Goal: Download file/media

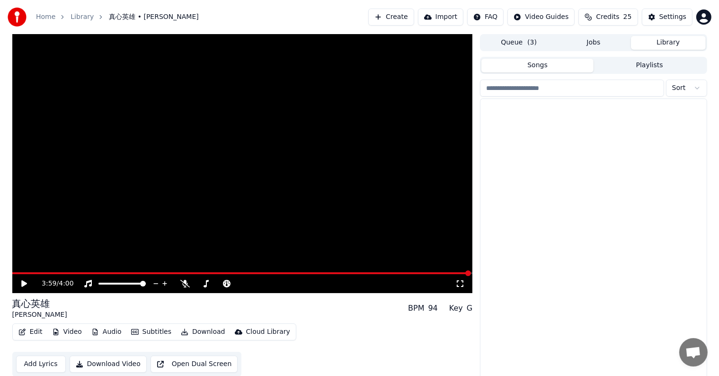
click at [672, 43] on button "Library" at bounding box center [668, 43] width 75 height 14
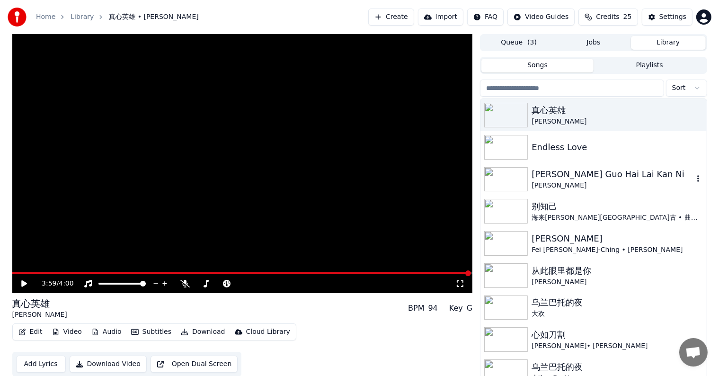
click at [509, 182] on img at bounding box center [506, 179] width 44 height 25
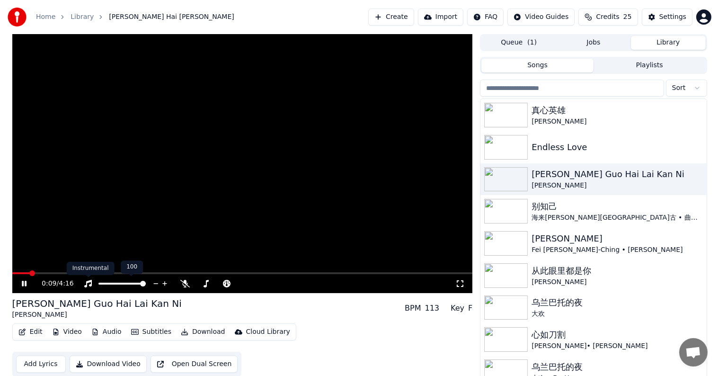
click at [221, 262] on video at bounding box center [242, 163] width 461 height 259
click at [80, 273] on span at bounding box center [242, 273] width 461 height 2
click at [21, 279] on div "0:38 / 4:16" at bounding box center [242, 283] width 453 height 9
click at [23, 284] on icon at bounding box center [24, 283] width 6 height 7
click at [24, 281] on icon at bounding box center [31, 284] width 22 height 8
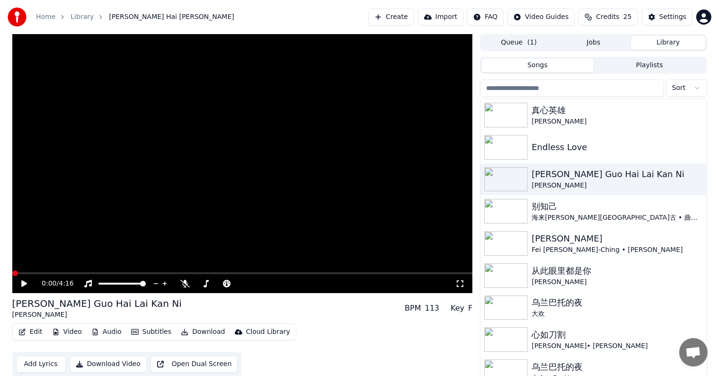
click at [12, 272] on span at bounding box center [12, 273] width 0 height 2
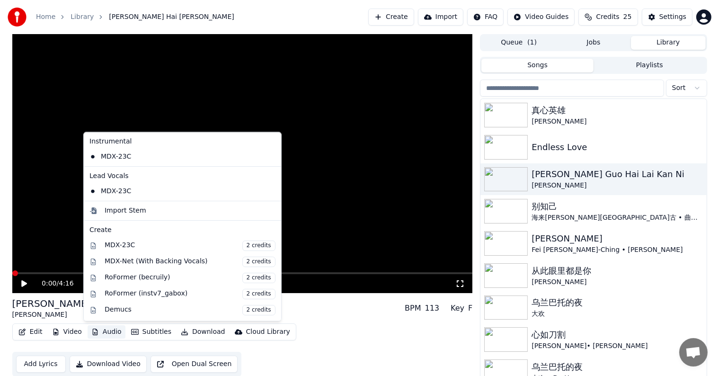
click at [92, 330] on icon "button" at bounding box center [95, 332] width 8 height 7
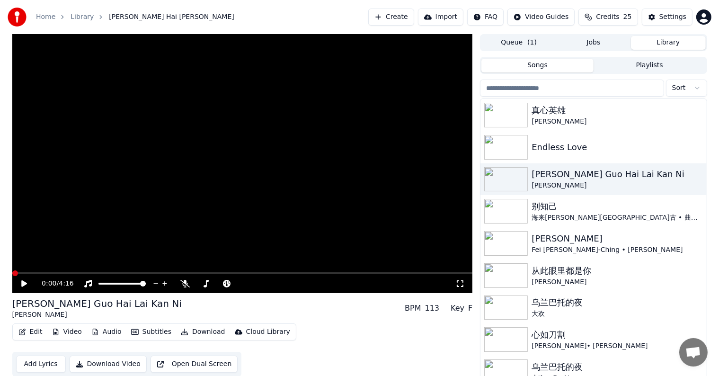
click at [291, 241] on video at bounding box center [242, 163] width 461 height 259
click at [261, 280] on icon at bounding box center [262, 283] width 9 height 9
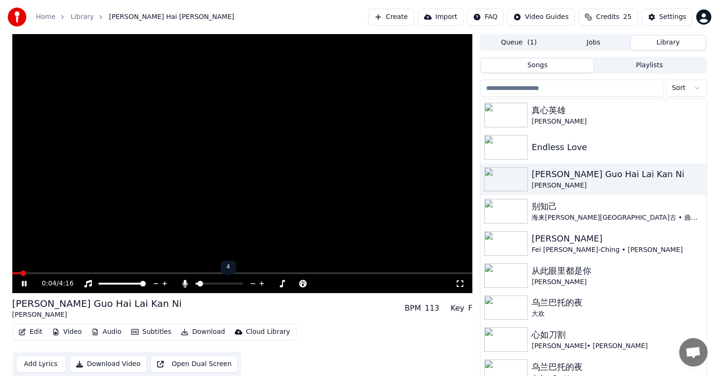
click at [261, 280] on icon at bounding box center [262, 283] width 9 height 9
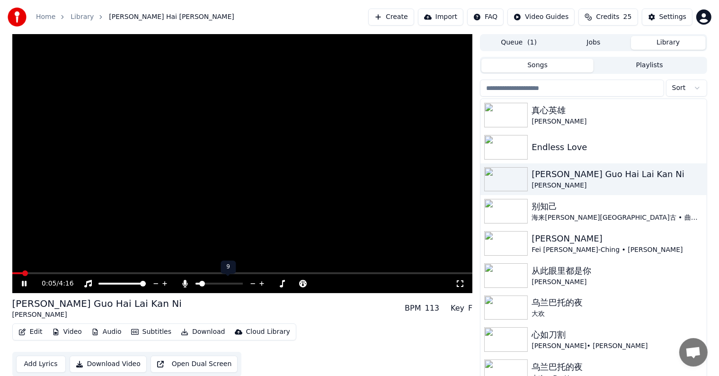
click at [261, 280] on icon at bounding box center [262, 283] width 9 height 9
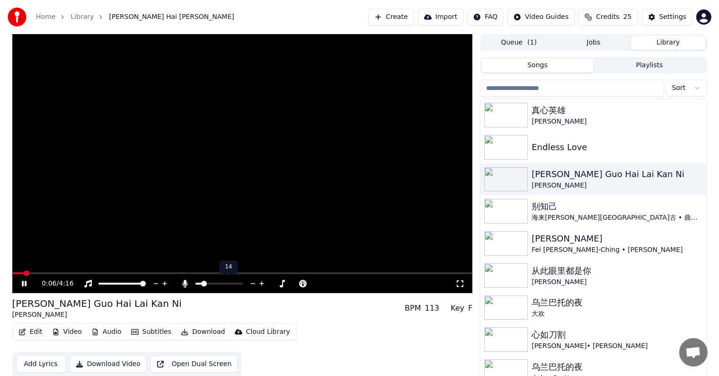
click at [261, 280] on icon at bounding box center [262, 283] width 9 height 9
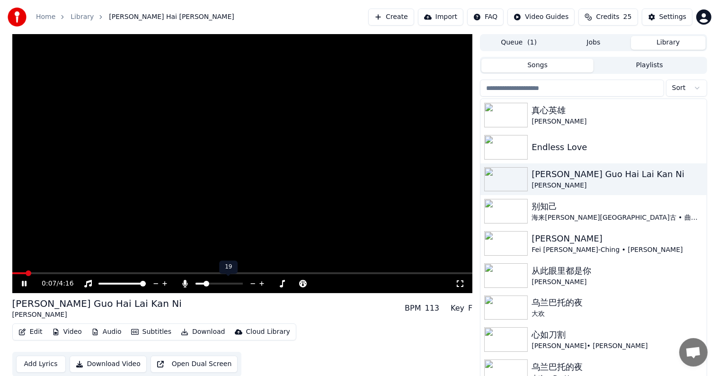
click at [261, 280] on icon at bounding box center [262, 283] width 9 height 9
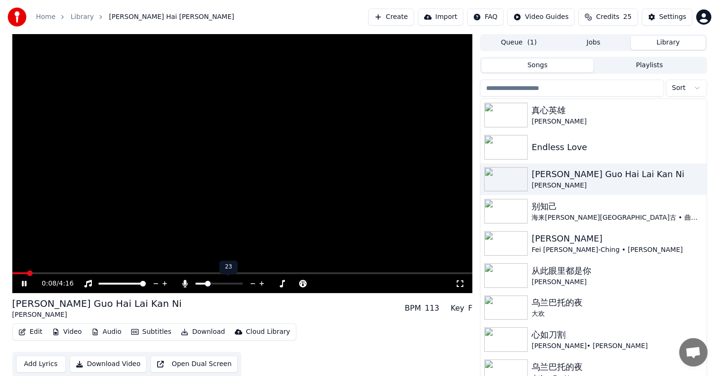
click at [261, 280] on icon at bounding box center [262, 283] width 9 height 9
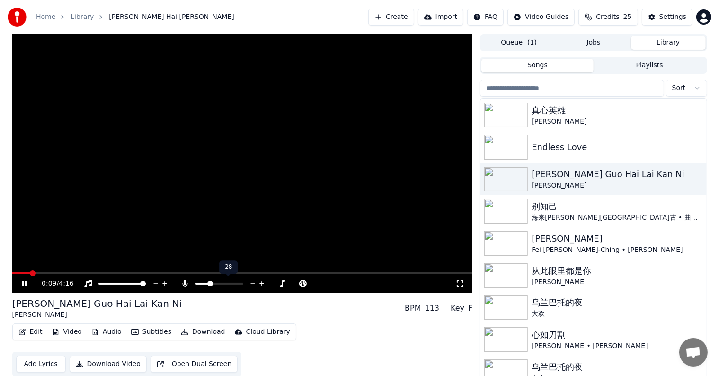
click at [261, 280] on icon at bounding box center [262, 283] width 9 height 9
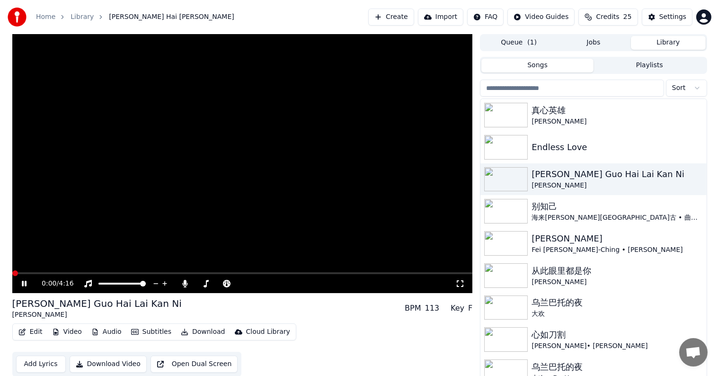
click at [12, 273] on span at bounding box center [12, 273] width 0 height 2
click at [23, 282] on icon at bounding box center [24, 284] width 5 height 6
click at [13, 271] on video at bounding box center [242, 163] width 461 height 259
click at [23, 276] on span at bounding box center [26, 273] width 6 height 6
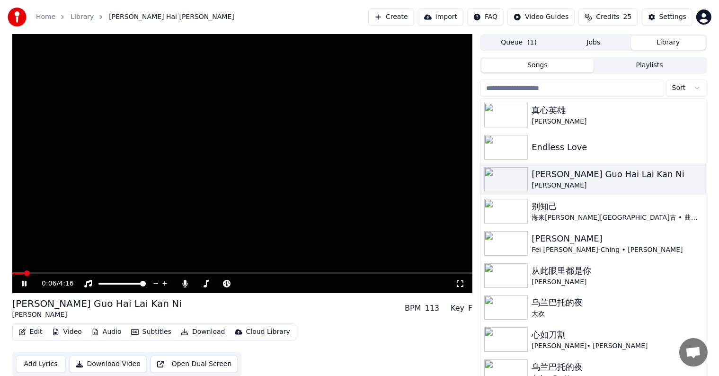
click at [23, 281] on icon at bounding box center [24, 284] width 5 height 6
click at [12, 274] on span at bounding box center [15, 273] width 6 height 6
click at [21, 280] on icon at bounding box center [31, 284] width 22 height 8
click at [24, 280] on icon at bounding box center [31, 284] width 22 height 8
click at [14, 272] on span at bounding box center [13, 273] width 2 height 2
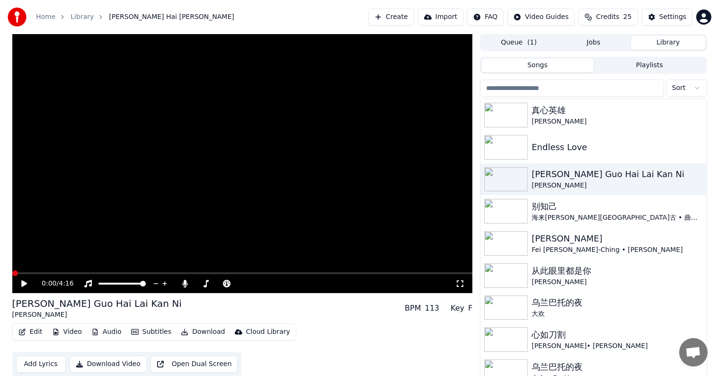
click at [12, 273] on span at bounding box center [15, 273] width 6 height 6
click at [2, 273] on div "0:00 / 4:16 [PERSON_NAME] Hai [PERSON_NAME] Ni [PERSON_NAME] BPM 113 Key F Edit…" at bounding box center [359, 207] width 719 height 347
click at [23, 283] on icon at bounding box center [24, 283] width 6 height 7
click at [24, 284] on icon at bounding box center [31, 284] width 22 height 8
click at [72, 271] on video at bounding box center [242, 163] width 461 height 259
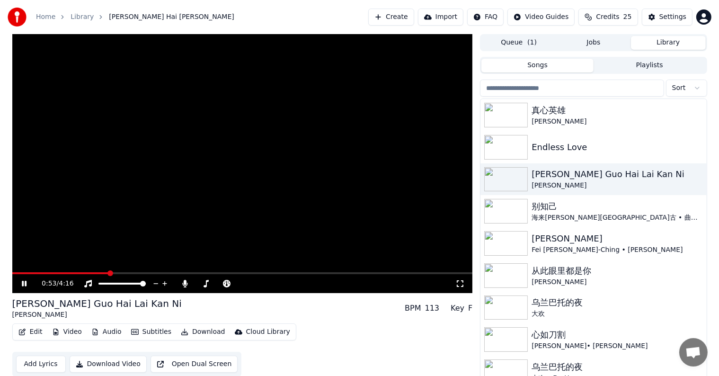
click at [67, 271] on video at bounding box center [242, 163] width 461 height 259
click at [64, 272] on span at bounding box center [38, 273] width 52 height 2
click at [42, 274] on div "0:29 / 4:16" at bounding box center [242, 283] width 461 height 19
click at [41, 273] on span at bounding box center [26, 273] width 29 height 2
click at [20, 282] on icon at bounding box center [31, 284] width 22 height 8
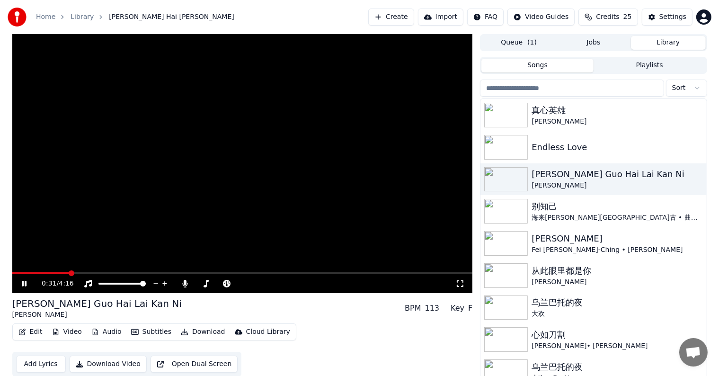
click at [51, 271] on video at bounding box center [242, 163] width 461 height 259
click at [51, 273] on span at bounding box center [41, 273] width 58 height 2
click at [20, 281] on icon at bounding box center [31, 284] width 22 height 8
click at [23, 281] on icon at bounding box center [24, 284] width 5 height 6
click at [21, 283] on icon at bounding box center [24, 283] width 6 height 7
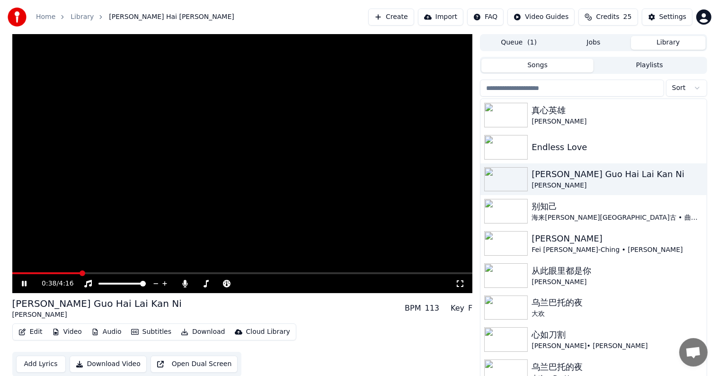
click at [71, 270] on video at bounding box center [242, 163] width 461 height 259
click at [73, 272] on span at bounding box center [42, 273] width 61 height 2
click at [23, 282] on icon at bounding box center [24, 283] width 6 height 7
click at [26, 281] on icon at bounding box center [24, 284] width 5 height 6
click at [107, 271] on video at bounding box center [242, 163] width 461 height 259
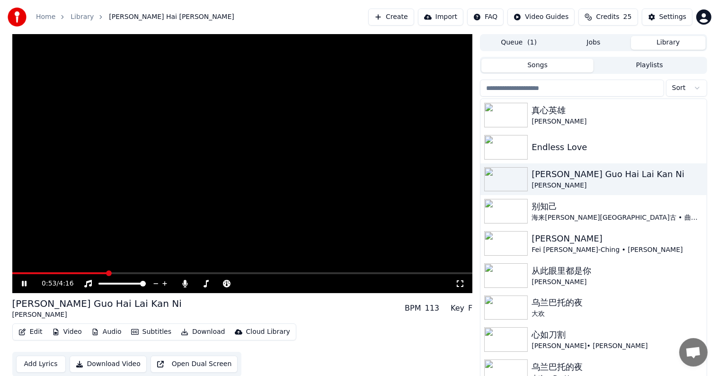
click at [107, 272] on span at bounding box center [59, 273] width 95 height 2
click at [24, 281] on icon at bounding box center [31, 284] width 22 height 8
click at [511, 115] on img at bounding box center [506, 115] width 44 height 25
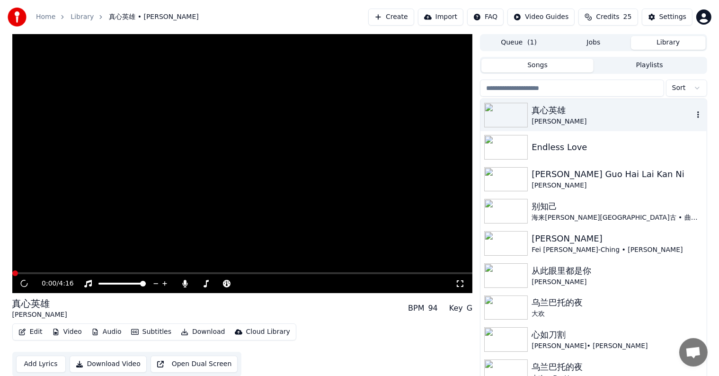
click at [511, 115] on img at bounding box center [506, 115] width 44 height 25
click at [305, 284] on icon at bounding box center [303, 283] width 9 height 9
click at [301, 282] on icon at bounding box center [303, 283] width 9 height 9
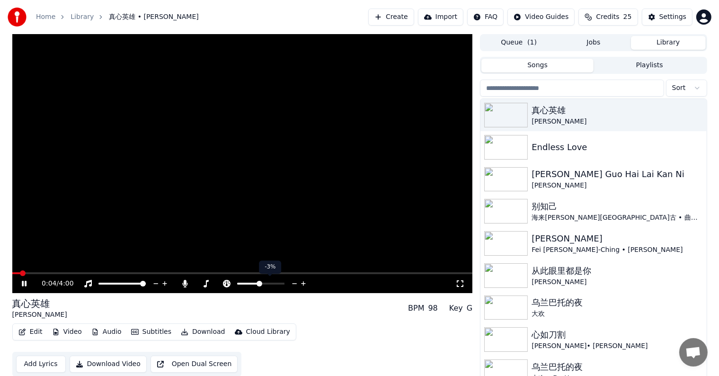
click at [301, 282] on icon at bounding box center [303, 283] width 9 height 9
click at [294, 283] on icon at bounding box center [294, 283] width 9 height 9
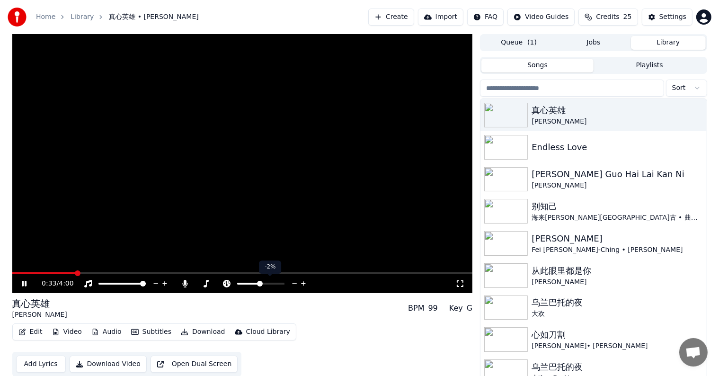
click at [294, 283] on icon at bounding box center [294, 283] width 9 height 9
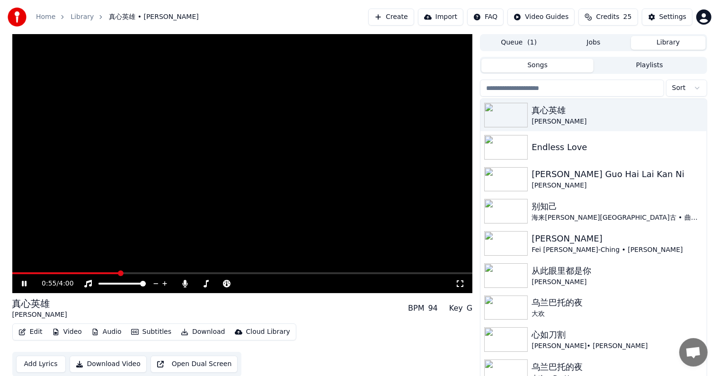
click at [24, 284] on icon at bounding box center [31, 284] width 22 height 8
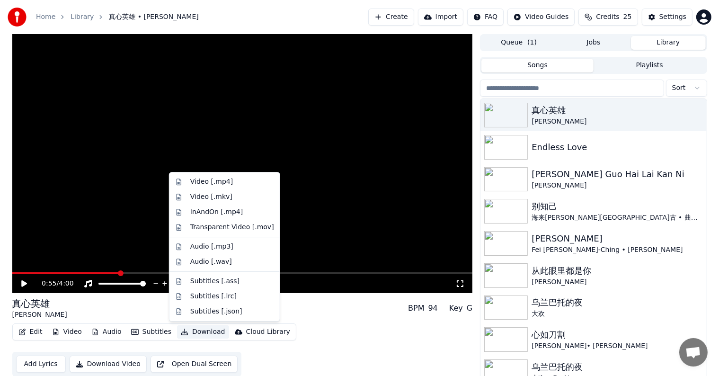
click at [186, 332] on button "Download" at bounding box center [203, 331] width 52 height 13
click at [218, 197] on div "Video [.mkv]" at bounding box center [211, 196] width 42 height 9
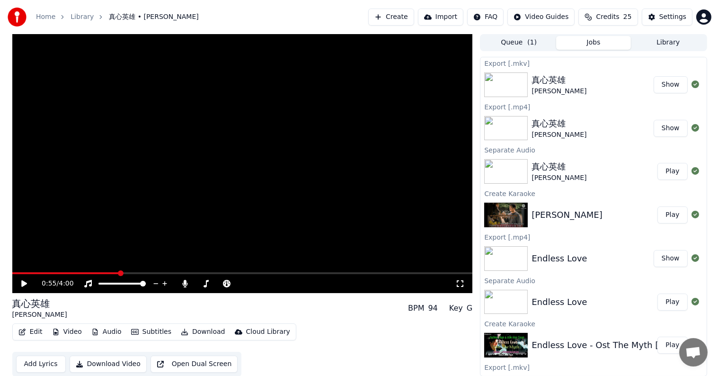
click at [659, 85] on button "Show" at bounding box center [671, 84] width 34 height 17
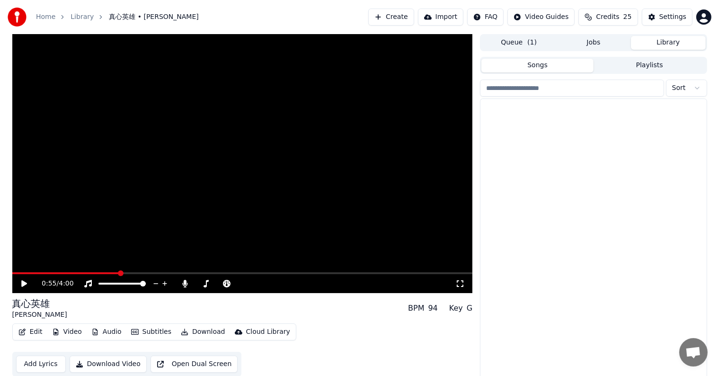
click at [674, 38] on button "Library" at bounding box center [668, 43] width 75 height 14
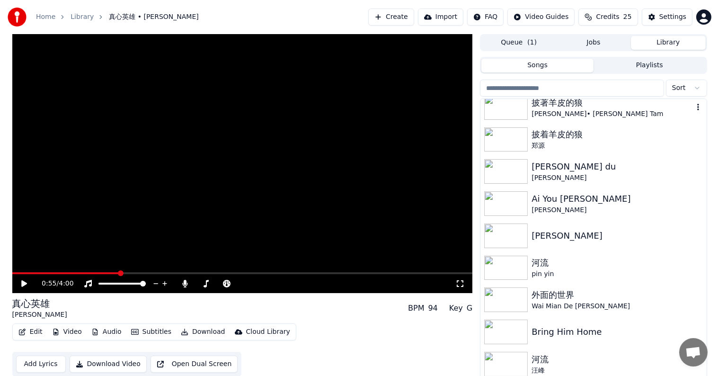
scroll to position [4, 0]
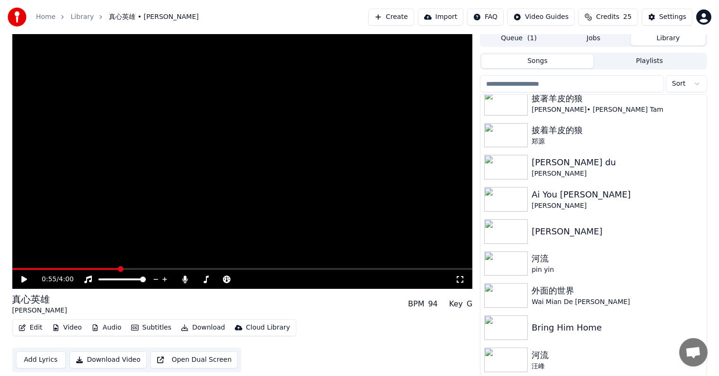
click at [514, 364] on img at bounding box center [506, 360] width 44 height 25
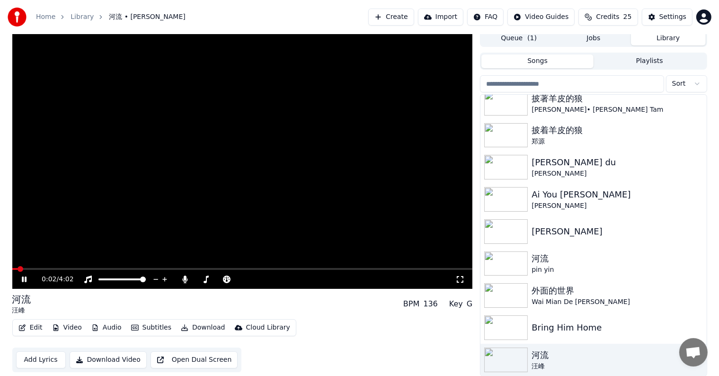
click at [47, 267] on video at bounding box center [242, 159] width 461 height 259
click at [49, 269] on span at bounding box center [242, 269] width 461 height 2
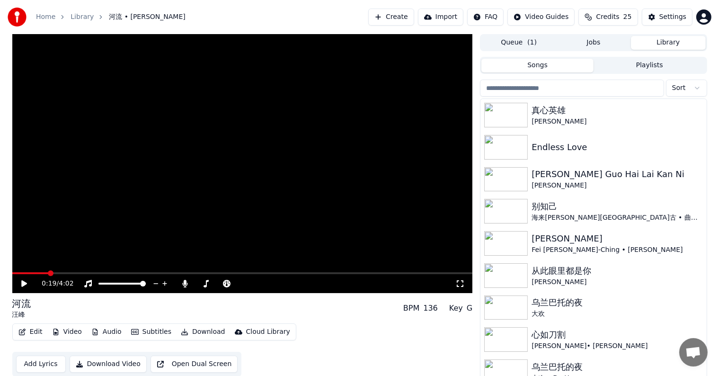
click at [458, 18] on button "Import" at bounding box center [440, 17] width 45 height 17
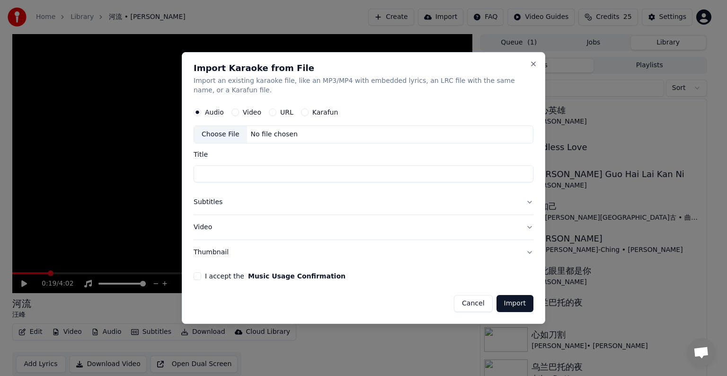
click at [239, 110] on div "Video" at bounding box center [247, 112] width 30 height 8
click at [234, 111] on button "Video" at bounding box center [236, 112] width 8 height 8
click at [289, 135] on div "No file chosen" at bounding box center [274, 134] width 54 height 9
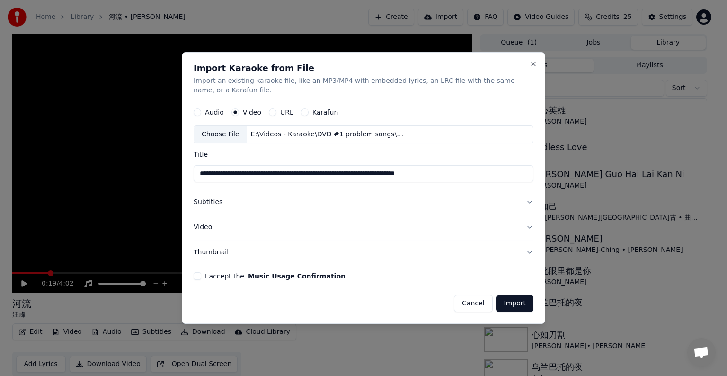
type input "**********"
click at [196, 277] on button "I accept the Music Usage Confirmation" at bounding box center [198, 276] width 8 height 8
click at [529, 203] on button "Subtitles" at bounding box center [364, 202] width 340 height 25
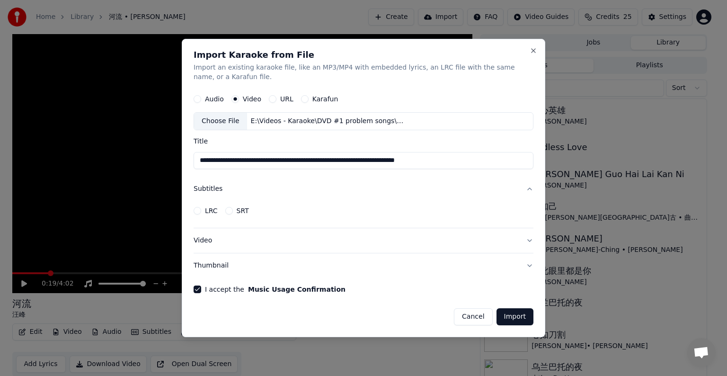
click at [529, 242] on button "Video" at bounding box center [364, 240] width 340 height 25
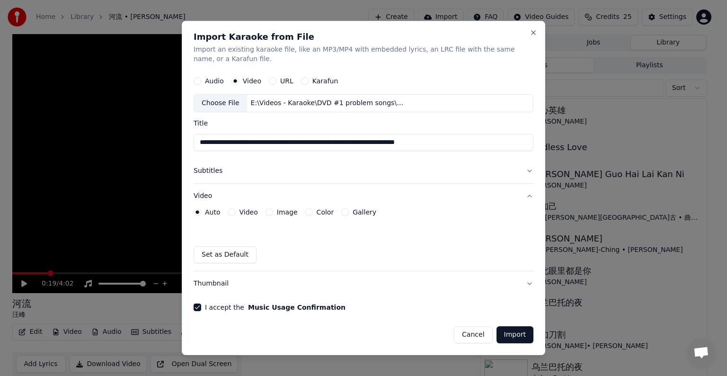
click at [529, 242] on div "Auto Video Image Color Gallery Set as Default" at bounding box center [364, 235] width 340 height 55
click at [517, 329] on button "Import" at bounding box center [515, 334] width 37 height 17
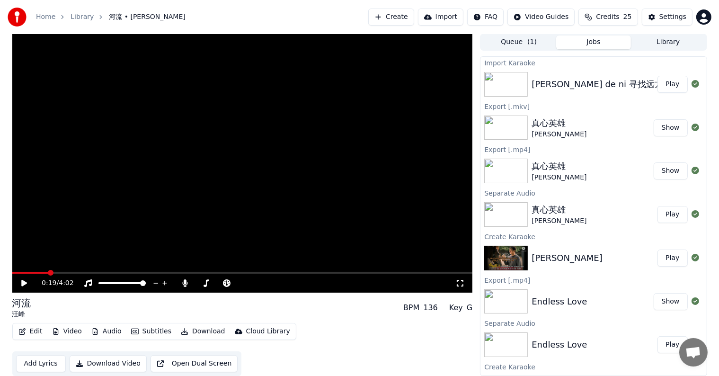
click at [663, 81] on button "Play" at bounding box center [673, 84] width 30 height 17
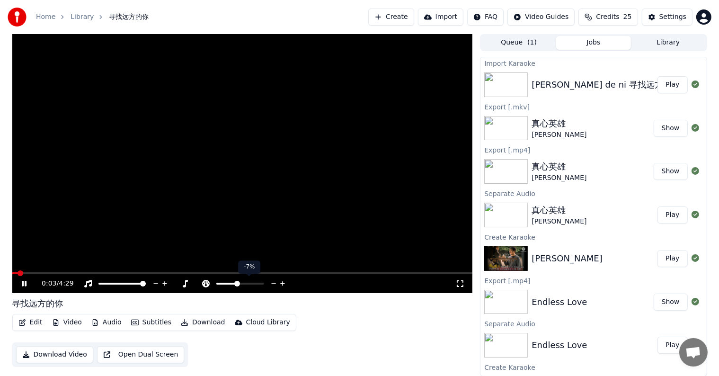
click at [282, 281] on icon at bounding box center [282, 283] width 9 height 9
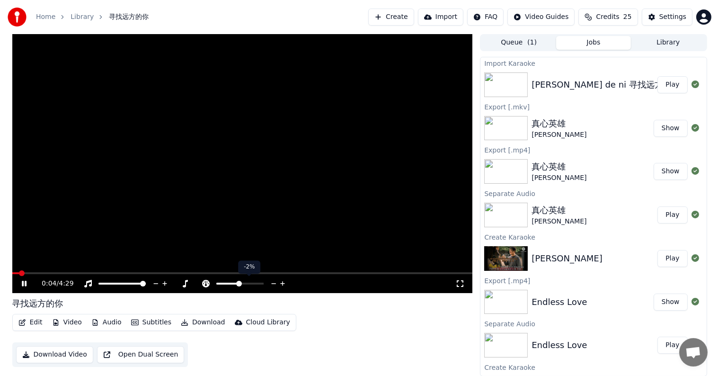
click at [282, 281] on icon at bounding box center [282, 283] width 9 height 9
click at [273, 282] on icon at bounding box center [273, 283] width 9 height 9
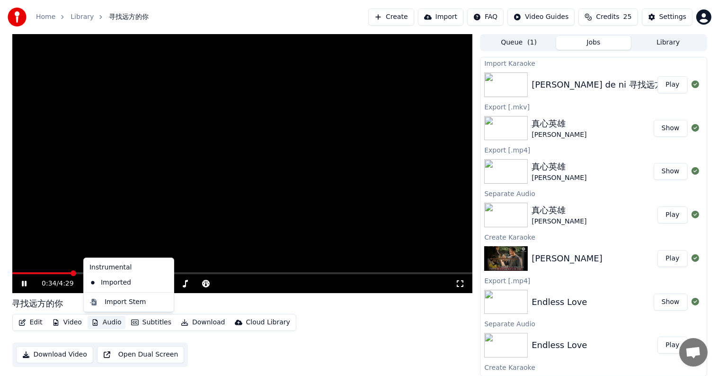
click at [100, 324] on button "Audio" at bounding box center [107, 322] width 38 height 13
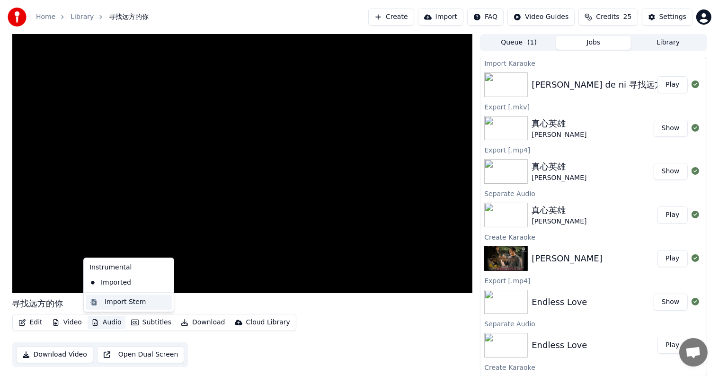
click at [140, 303] on div "Import Stem" at bounding box center [126, 301] width 42 height 9
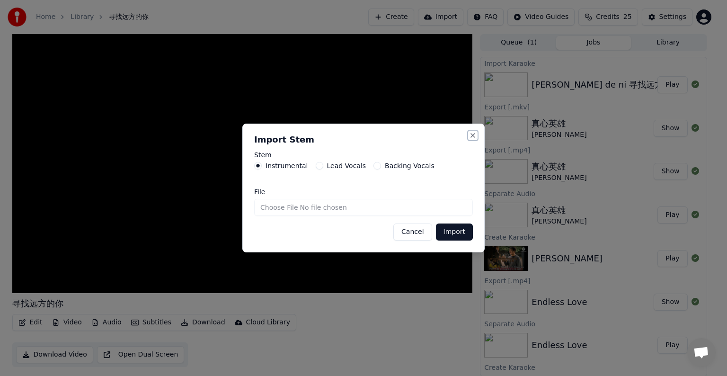
click at [474, 134] on button "Close" at bounding box center [473, 136] width 8 height 8
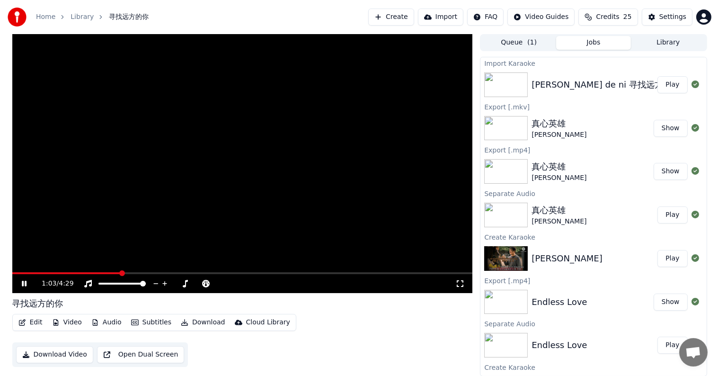
click at [24, 285] on icon at bounding box center [31, 284] width 22 height 8
click at [405, 17] on button "Create" at bounding box center [391, 17] width 46 height 17
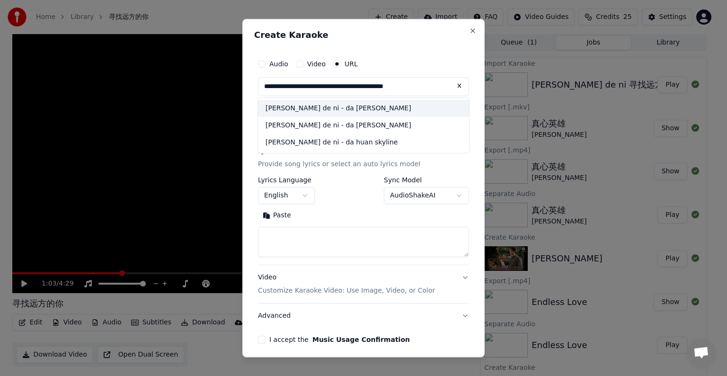
click at [322, 109] on div "[PERSON_NAME] de ni - da [PERSON_NAME]" at bounding box center [363, 108] width 211 height 17
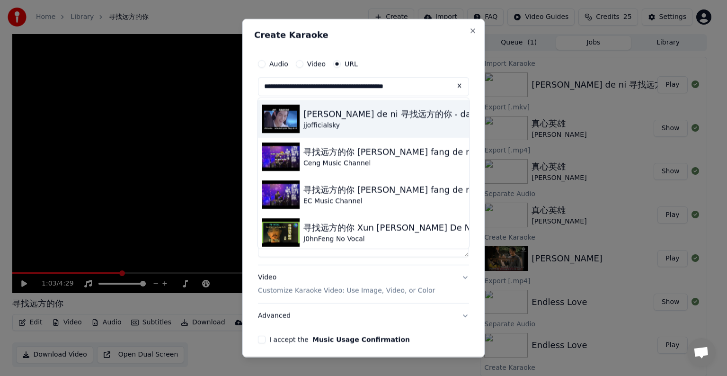
click at [349, 121] on div "jjofficialsky" at bounding box center [409, 125] width 212 height 9
type input "**********"
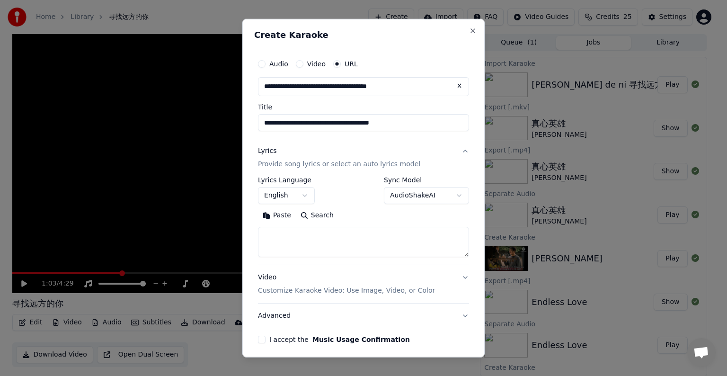
click at [349, 121] on input "**********" at bounding box center [363, 122] width 211 height 17
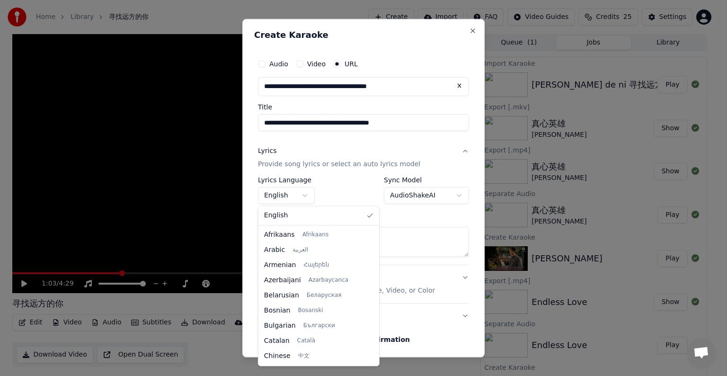
click at [303, 194] on body "Home Library 寻找远方的你 Create Import FAQ Video Guides Credits 25 Settings 1:03 / 4…" at bounding box center [359, 188] width 719 height 376
select select "**"
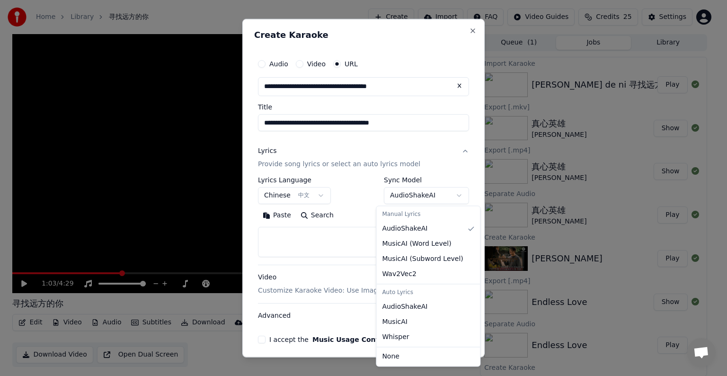
click at [450, 196] on body "Home Library 寻找远方的你 Create Import FAQ Video Guides Credits 25 Settings 1:03 / 4…" at bounding box center [359, 188] width 719 height 376
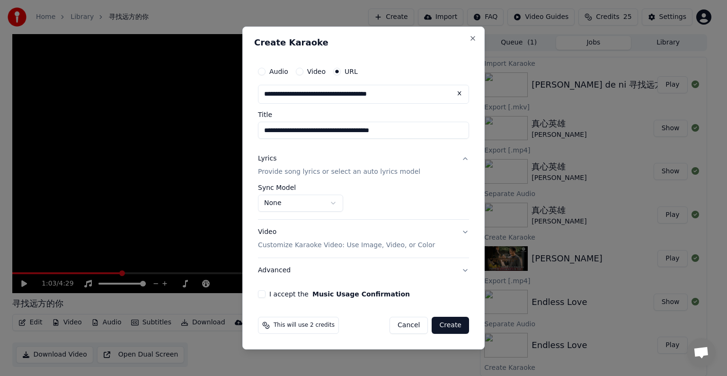
click at [261, 295] on button "I accept the Music Usage Confirmation" at bounding box center [262, 294] width 8 height 8
click at [458, 329] on button "Create" at bounding box center [450, 325] width 37 height 17
select select "**********"
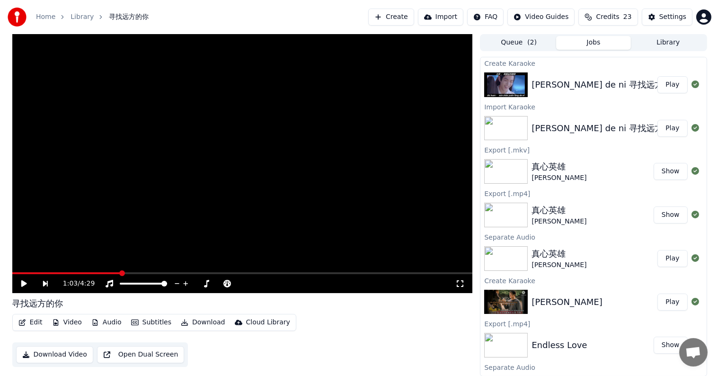
click at [665, 80] on button "Play" at bounding box center [673, 84] width 30 height 17
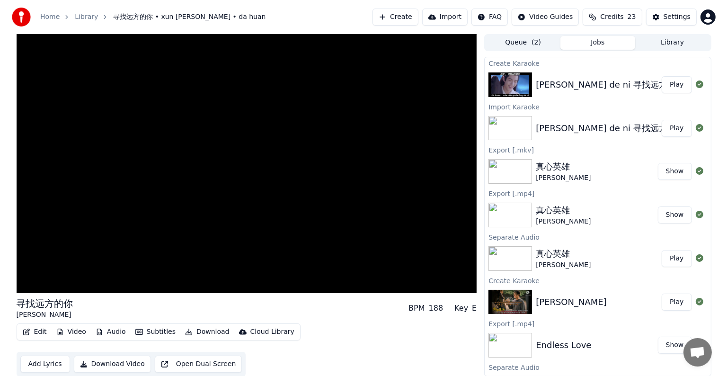
scroll to position [0, 0]
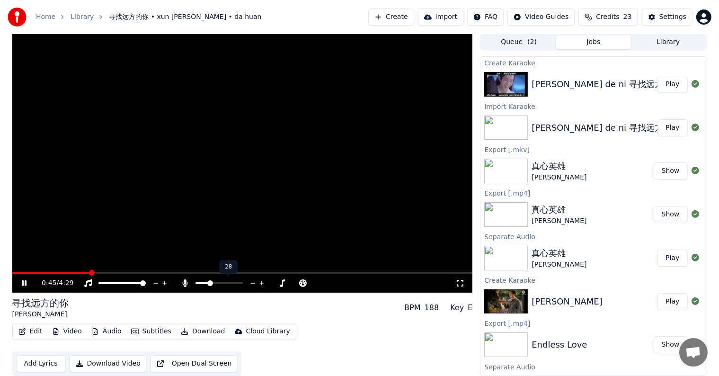
click at [253, 282] on icon at bounding box center [253, 282] width 9 height 9
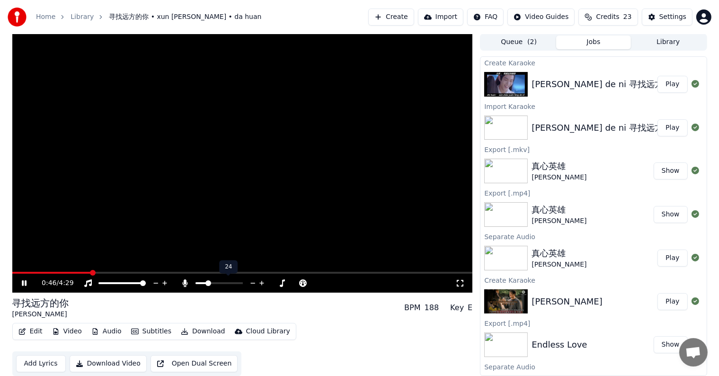
click at [253, 282] on icon at bounding box center [253, 282] width 9 height 9
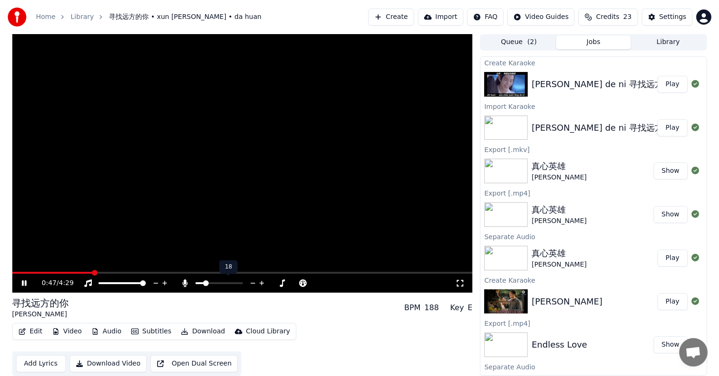
click at [253, 282] on icon at bounding box center [253, 282] width 9 height 9
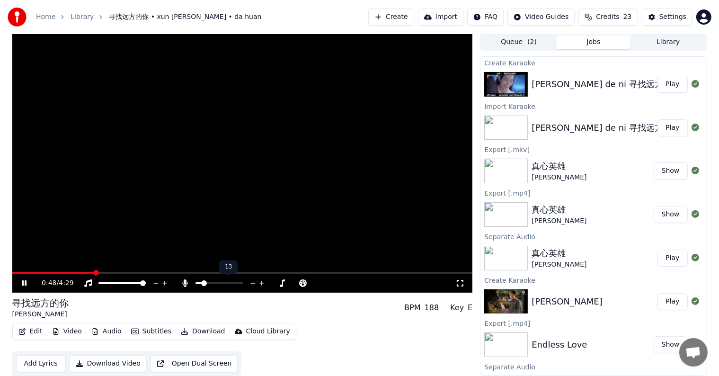
click at [253, 282] on icon at bounding box center [253, 282] width 9 height 9
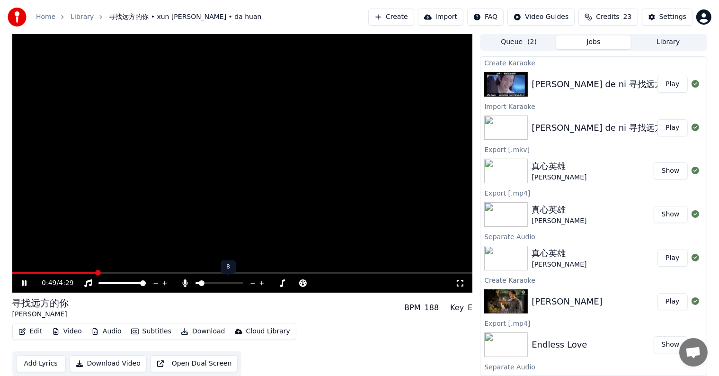
click at [253, 282] on icon at bounding box center [253, 282] width 9 height 9
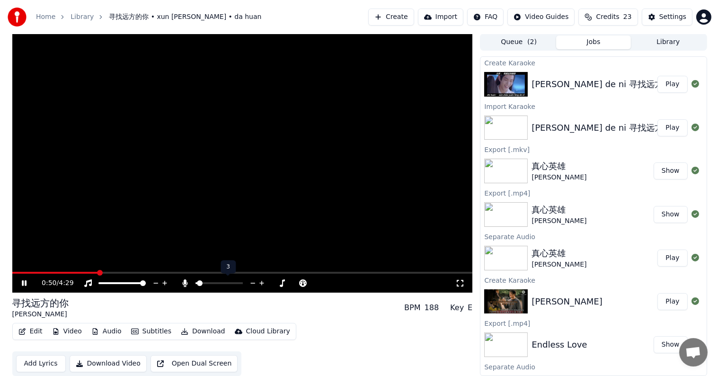
click at [253, 282] on icon at bounding box center [253, 282] width 9 height 9
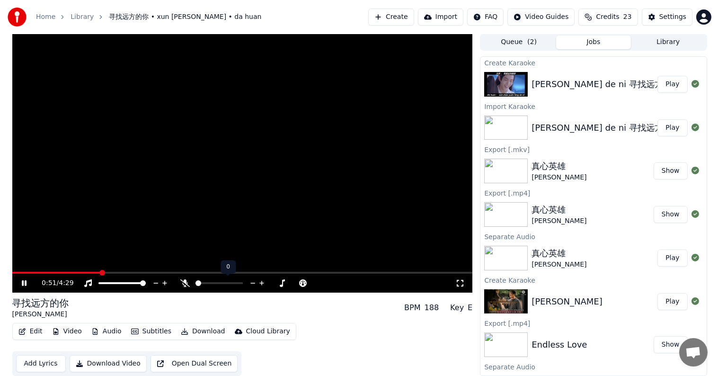
click at [253, 282] on icon at bounding box center [253, 282] width 9 height 9
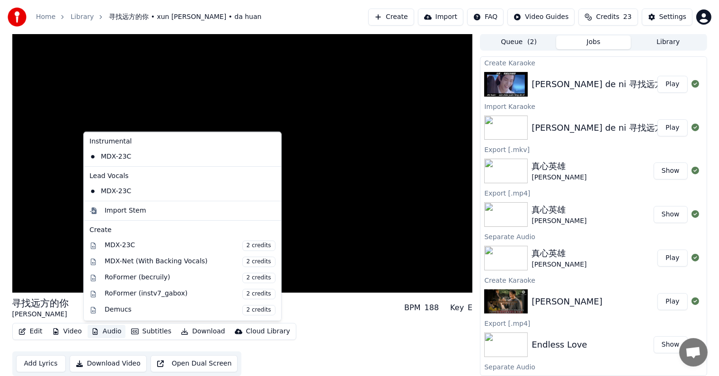
click at [108, 330] on button "Audio" at bounding box center [107, 331] width 38 height 13
click at [148, 262] on div "MDX-Net (With Backing Vocals) 2 credits" at bounding box center [190, 261] width 171 height 10
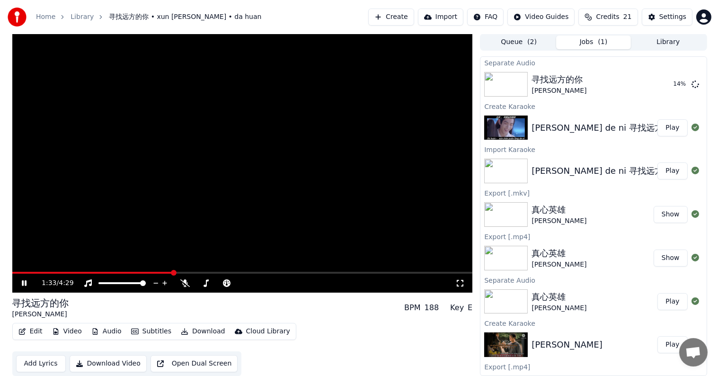
click at [25, 283] on icon at bounding box center [24, 283] width 5 height 6
click at [23, 282] on icon at bounding box center [24, 283] width 6 height 7
click at [150, 271] on video at bounding box center [242, 163] width 461 height 259
click at [149, 272] on span at bounding box center [80, 273] width 137 height 2
click at [21, 281] on icon at bounding box center [24, 283] width 6 height 7
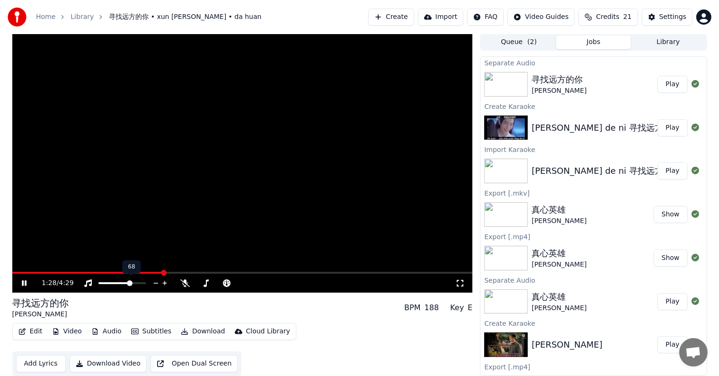
click at [131, 282] on span at bounding box center [114, 283] width 32 height 2
click at [163, 283] on icon at bounding box center [164, 282] width 9 height 9
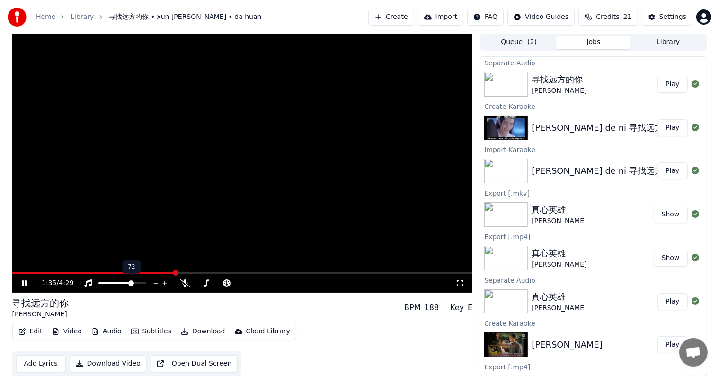
click at [163, 283] on icon at bounding box center [164, 282] width 9 height 9
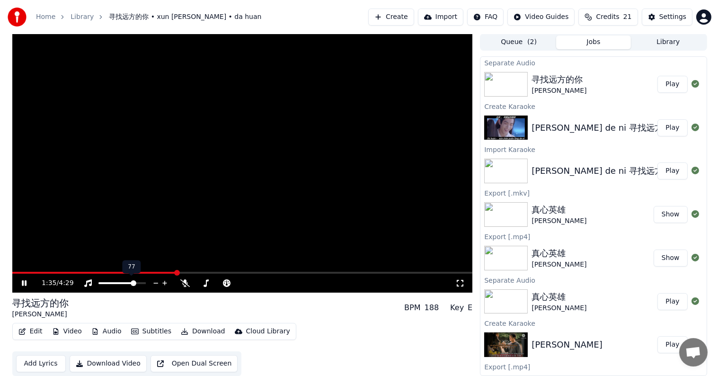
click at [163, 283] on icon at bounding box center [164, 282] width 9 height 9
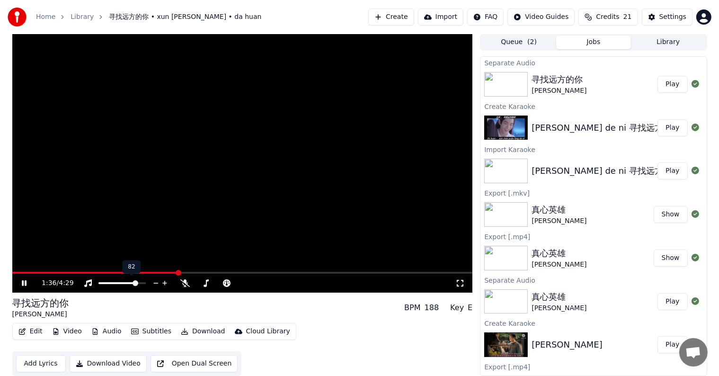
click at [163, 283] on icon at bounding box center [164, 282] width 9 height 9
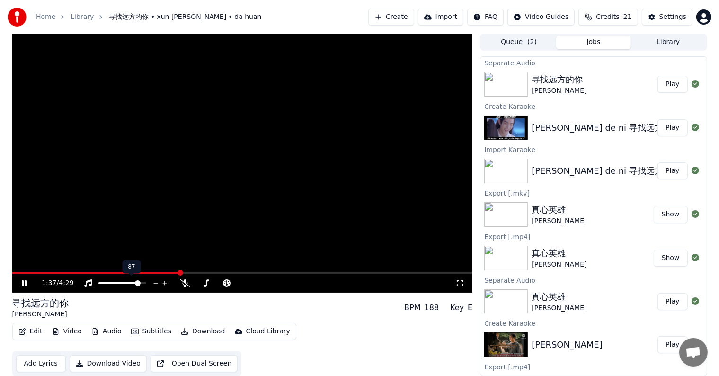
click at [163, 283] on icon at bounding box center [164, 282] width 9 height 9
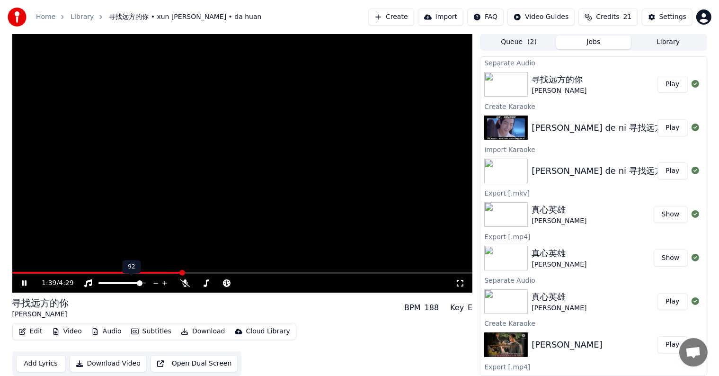
click at [163, 283] on icon at bounding box center [164, 282] width 9 height 9
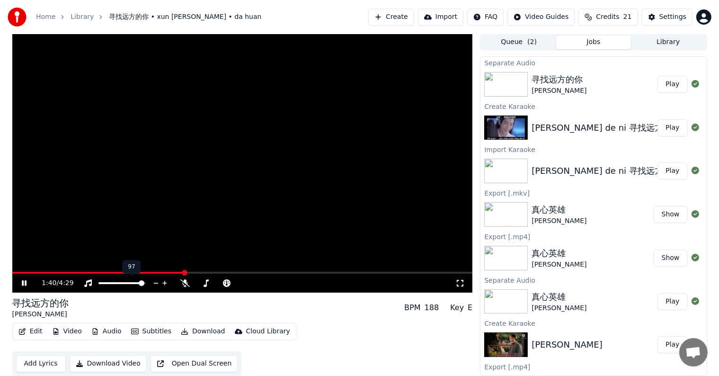
click at [163, 283] on icon at bounding box center [164, 282] width 9 height 9
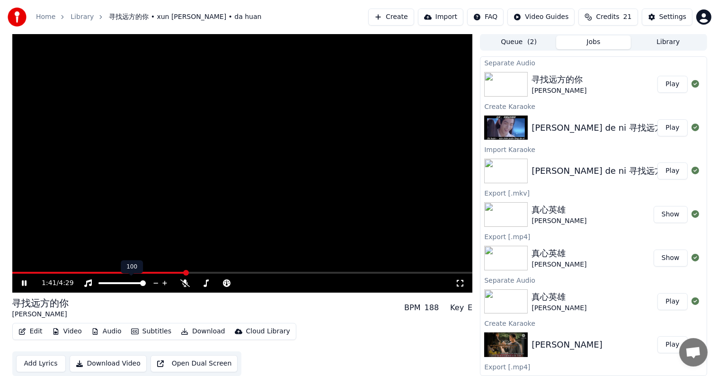
click at [163, 283] on icon at bounding box center [164, 282] width 9 height 9
click at [138, 272] on span at bounding box center [75, 273] width 126 height 2
click at [110, 272] on span at bounding box center [61, 273] width 99 height 2
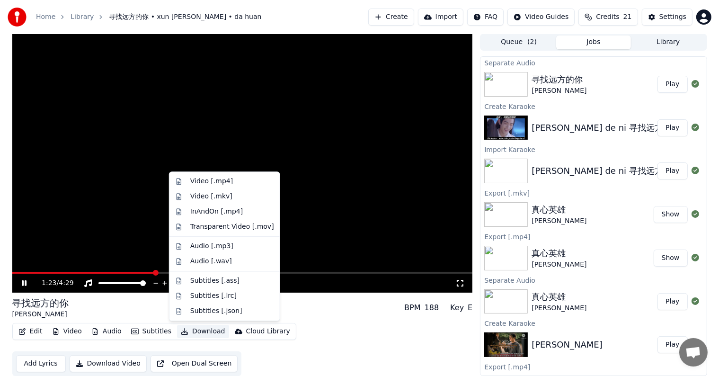
click at [199, 330] on button "Download" at bounding box center [203, 331] width 52 height 13
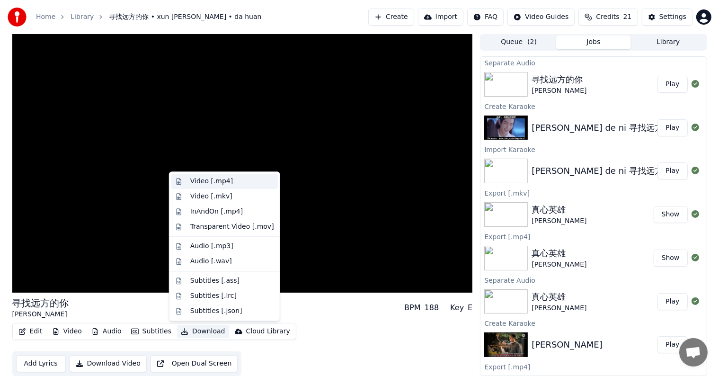
click at [214, 183] on div "Video [.mp4]" at bounding box center [211, 181] width 43 height 9
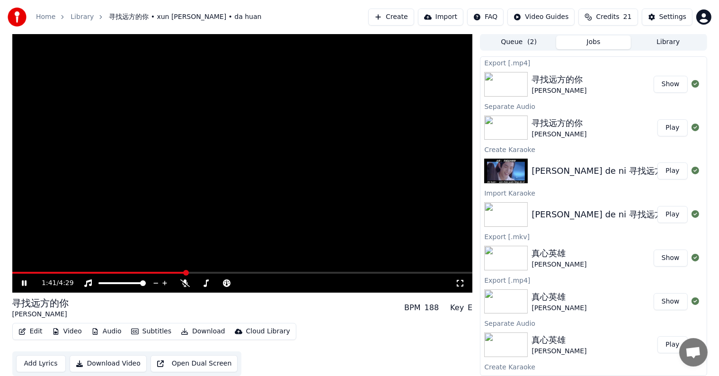
click at [661, 87] on button "Show" at bounding box center [671, 84] width 34 height 17
click at [25, 282] on icon at bounding box center [24, 283] width 5 height 6
click at [398, 16] on button "Create" at bounding box center [391, 17] width 46 height 17
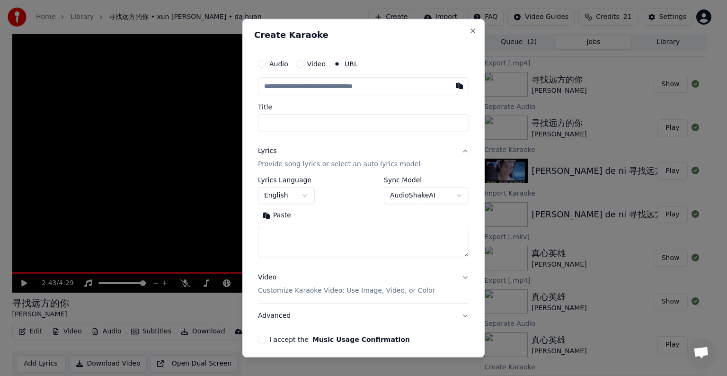
click at [346, 91] on input "text" at bounding box center [363, 86] width 211 height 19
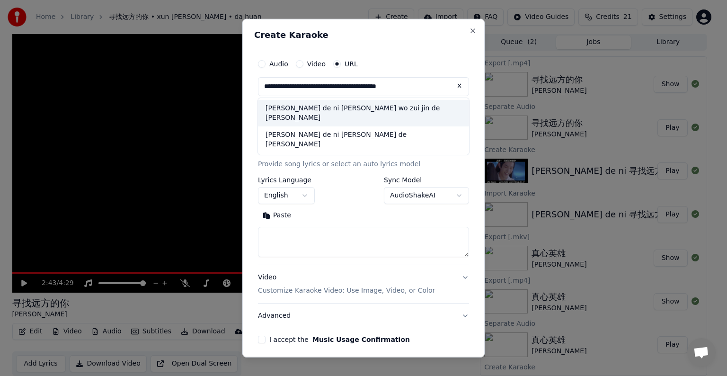
click at [365, 87] on input "**********" at bounding box center [363, 86] width 211 height 19
click at [392, 89] on input "**********" at bounding box center [363, 86] width 211 height 19
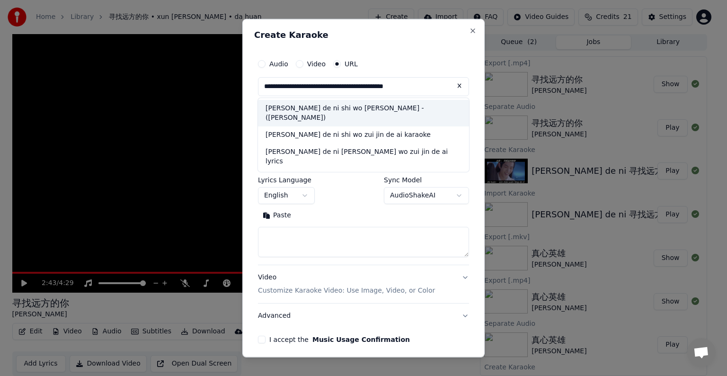
click at [392, 89] on input "**********" at bounding box center [363, 86] width 211 height 19
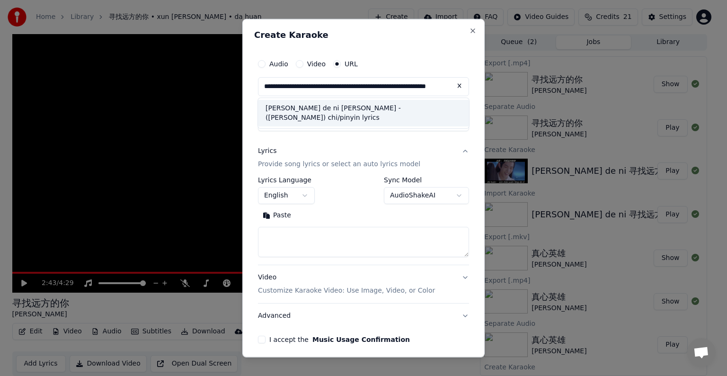
click at [381, 105] on div "[PERSON_NAME] de ni [PERSON_NAME] - ([PERSON_NAME]) chi/pinyin lyrics" at bounding box center [363, 113] width 211 height 27
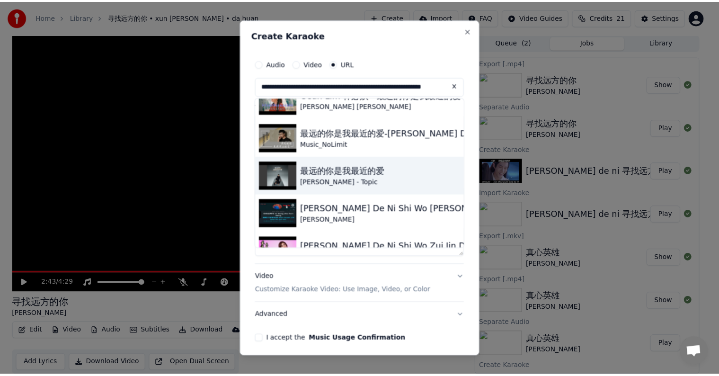
scroll to position [395, 0]
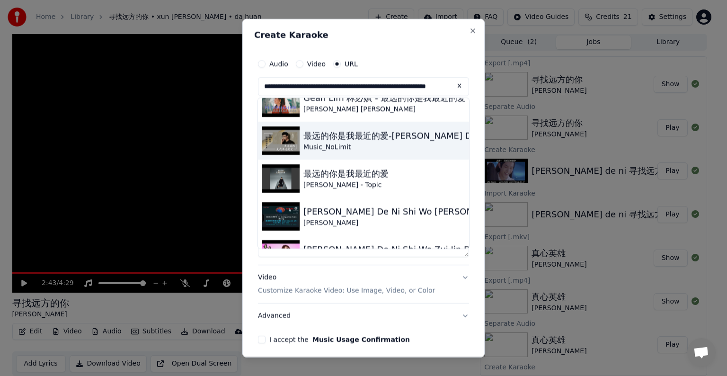
click at [361, 136] on div "最远的你是我最近的爱-[PERSON_NAME] De Ni Shi Wo [PERSON_NAME]/pinyin lyrics" at bounding box center [475, 135] width 344 height 13
type input "**********"
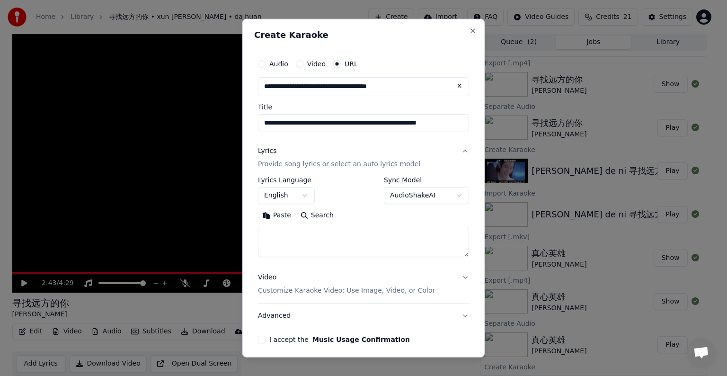
click at [361, 136] on div "**********" at bounding box center [363, 199] width 219 height 296
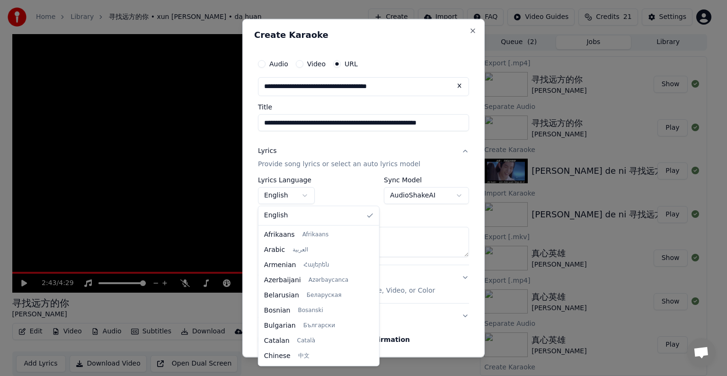
click at [305, 200] on body "Home Library 寻找远方的你 • xun zhao • da huan Create Import FAQ Video Guides Credits…" at bounding box center [359, 188] width 719 height 376
select select "**"
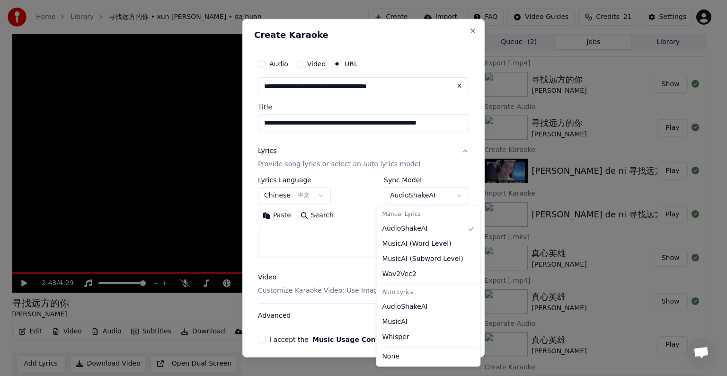
click at [453, 194] on body "Home Library 寻找远方的你 • xun zhao • da huan Create Import FAQ Video Guides Credits…" at bounding box center [359, 188] width 719 height 376
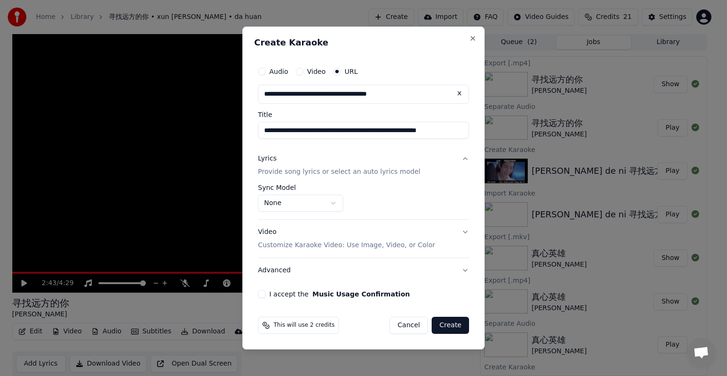
click at [261, 293] on button "I accept the Music Usage Confirmation" at bounding box center [262, 294] width 8 height 8
click at [446, 321] on button "Create" at bounding box center [450, 325] width 37 height 17
select select "**********"
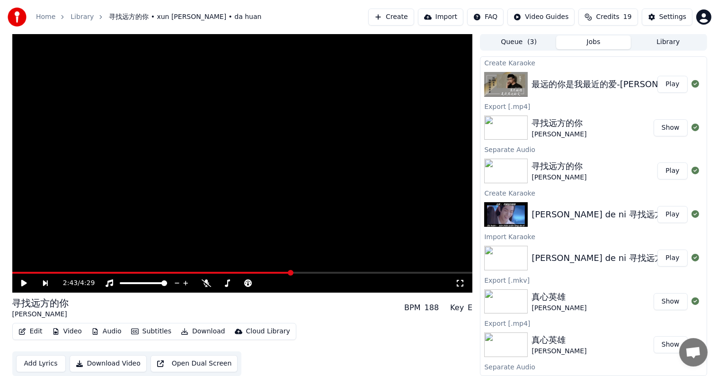
click at [664, 87] on button "Play" at bounding box center [673, 84] width 30 height 17
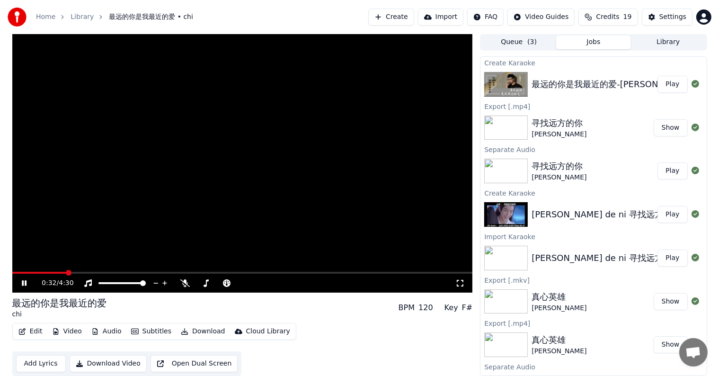
click at [67, 273] on span at bounding box center [242, 273] width 461 height 2
click at [51, 272] on span at bounding box center [31, 273] width 39 height 2
click at [34, 273] on span at bounding box center [23, 273] width 22 height 2
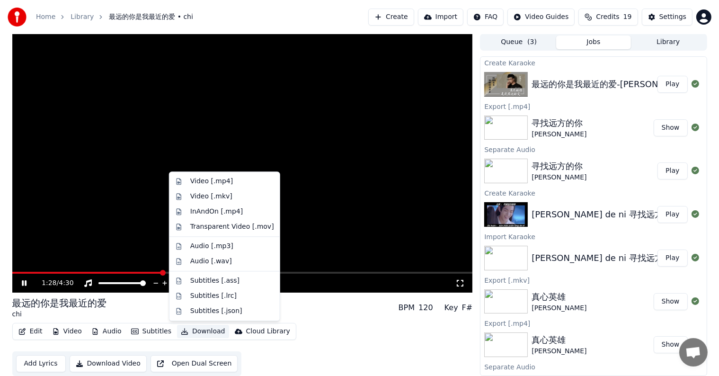
click at [197, 328] on button "Download" at bounding box center [203, 331] width 52 height 13
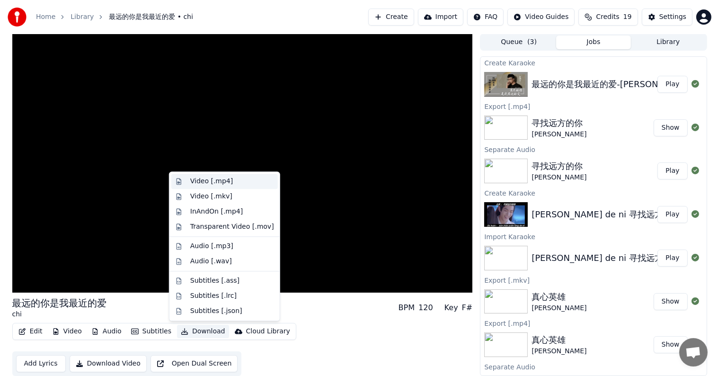
click at [203, 179] on div "Video [.mp4]" at bounding box center [211, 181] width 43 height 9
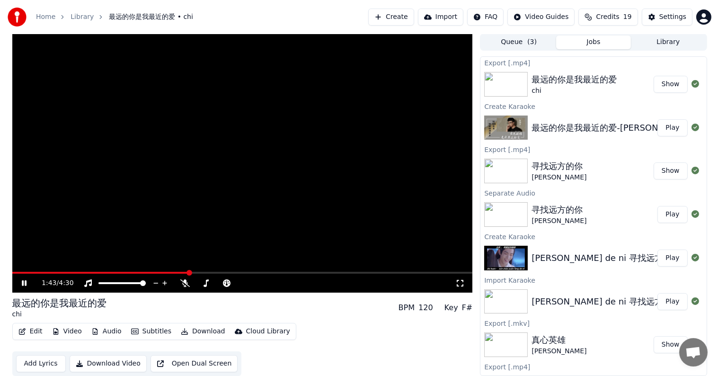
click at [21, 283] on icon at bounding box center [31, 283] width 22 height 8
click at [660, 85] on button "Show" at bounding box center [671, 84] width 34 height 17
